Goal: Information Seeking & Learning: Learn about a topic

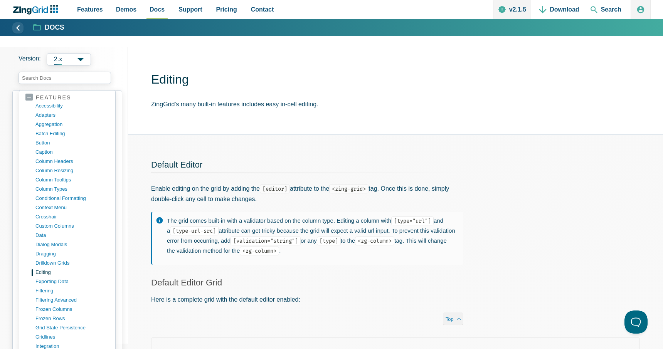
scroll to position [394, 0]
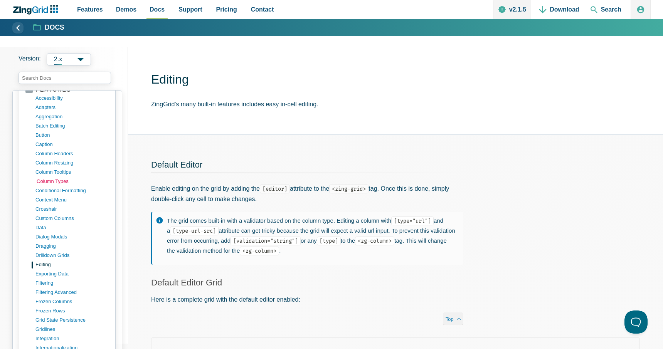
click at [55, 181] on link "column types" at bounding box center [74, 181] width 74 height 9
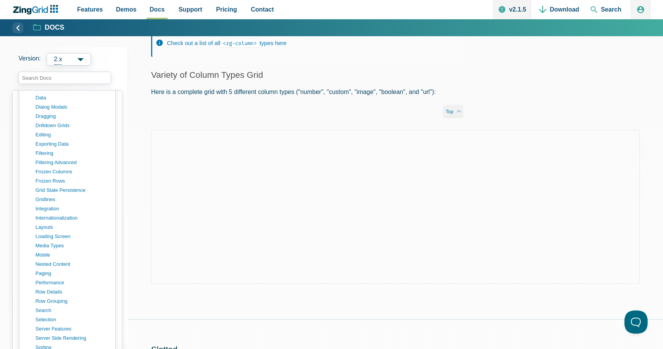
scroll to position [646, 0]
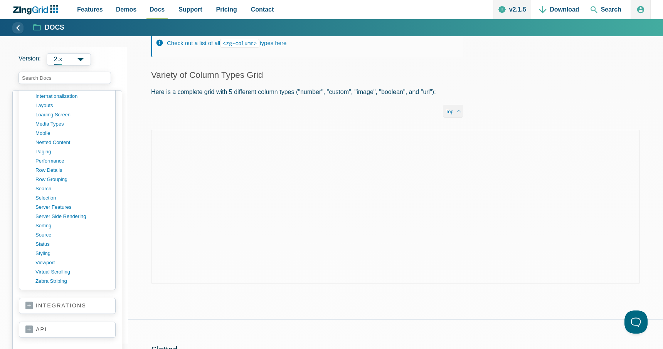
click at [38, 307] on link "integrations" at bounding box center [67, 306] width 84 height 8
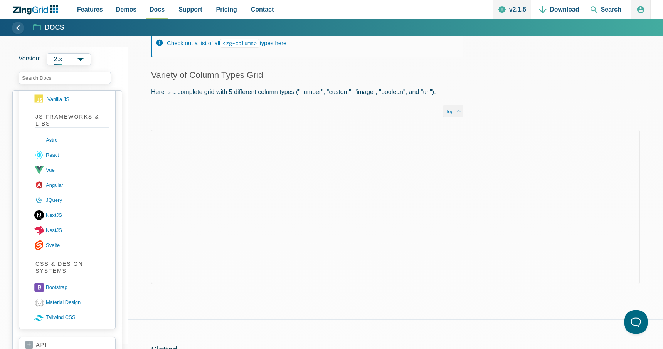
scroll to position [867, 0]
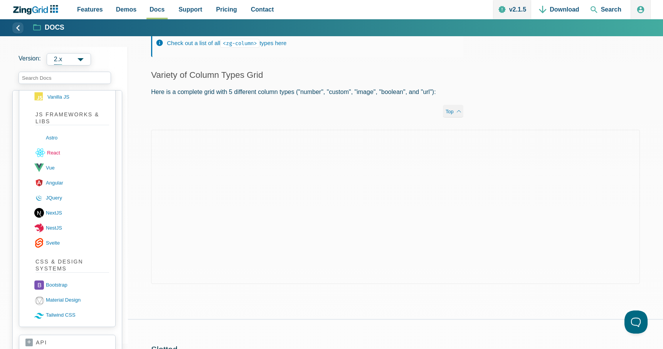
click at [56, 157] on link "react" at bounding box center [72, 152] width 75 height 15
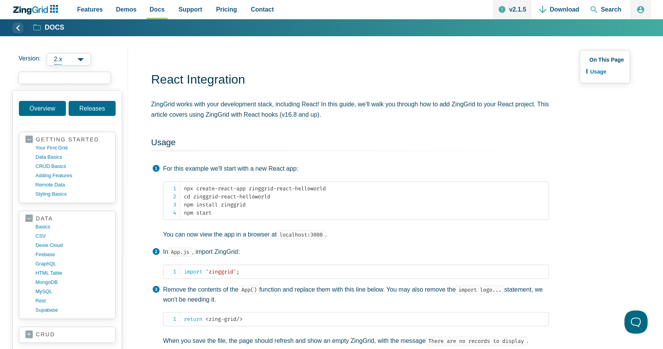
click at [43, 77] on input "search input" at bounding box center [65, 78] width 93 height 12
type input "zg-data"
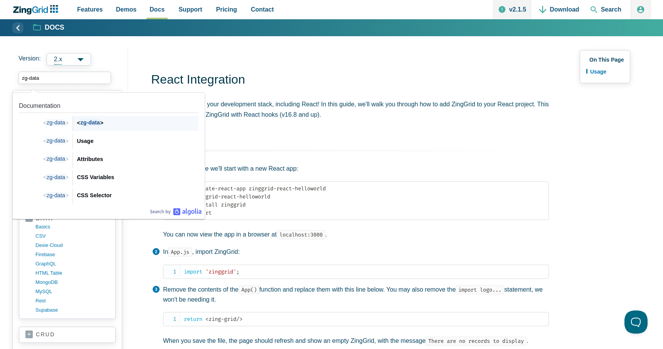
click at [86, 124] on span "zg-data" at bounding box center [90, 122] width 20 height 7
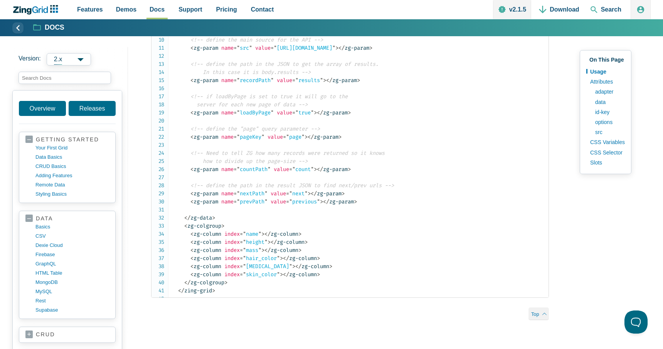
scroll to position [676, 0]
click at [72, 76] on input "search input" at bounding box center [65, 78] width 93 height 12
paste input "zg-columns"
type input "zg-columns"
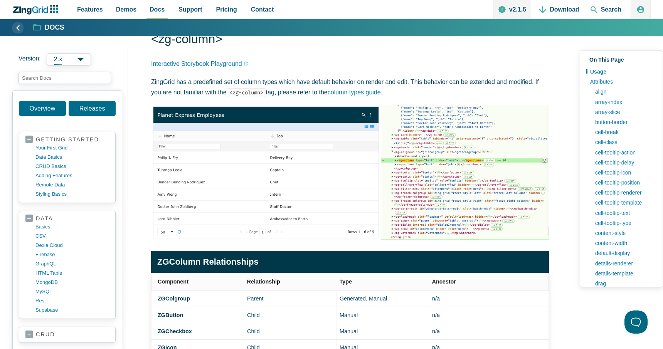
scroll to position [37, 0]
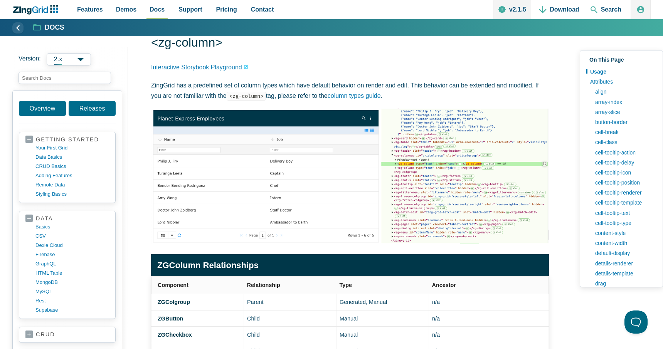
click at [395, 164] on img "App Content" at bounding box center [350, 176] width 398 height 135
